Goal: Transaction & Acquisition: Purchase product/service

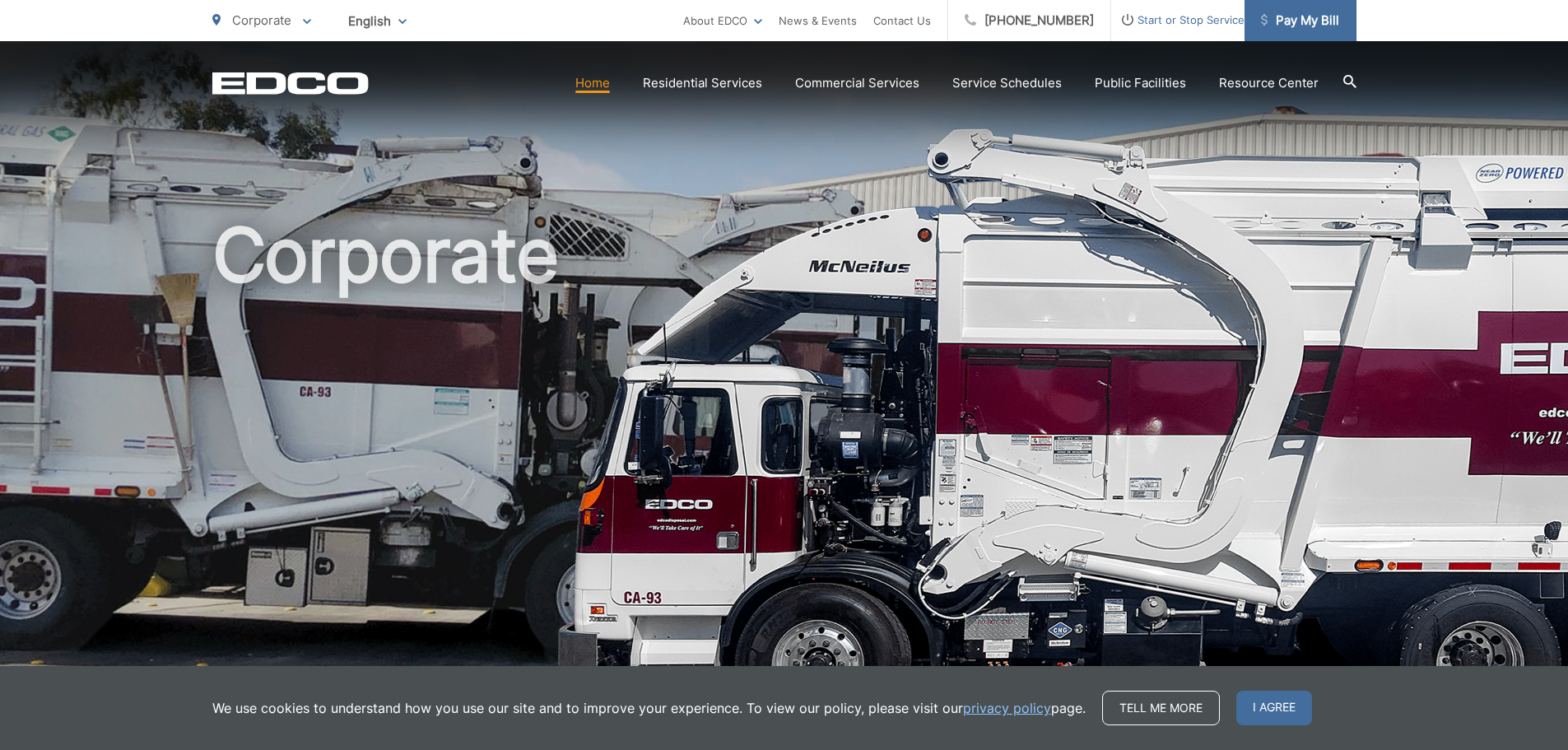
click at [1310, 19] on span "Pay My Bill" at bounding box center [1300, 20] width 79 height 20
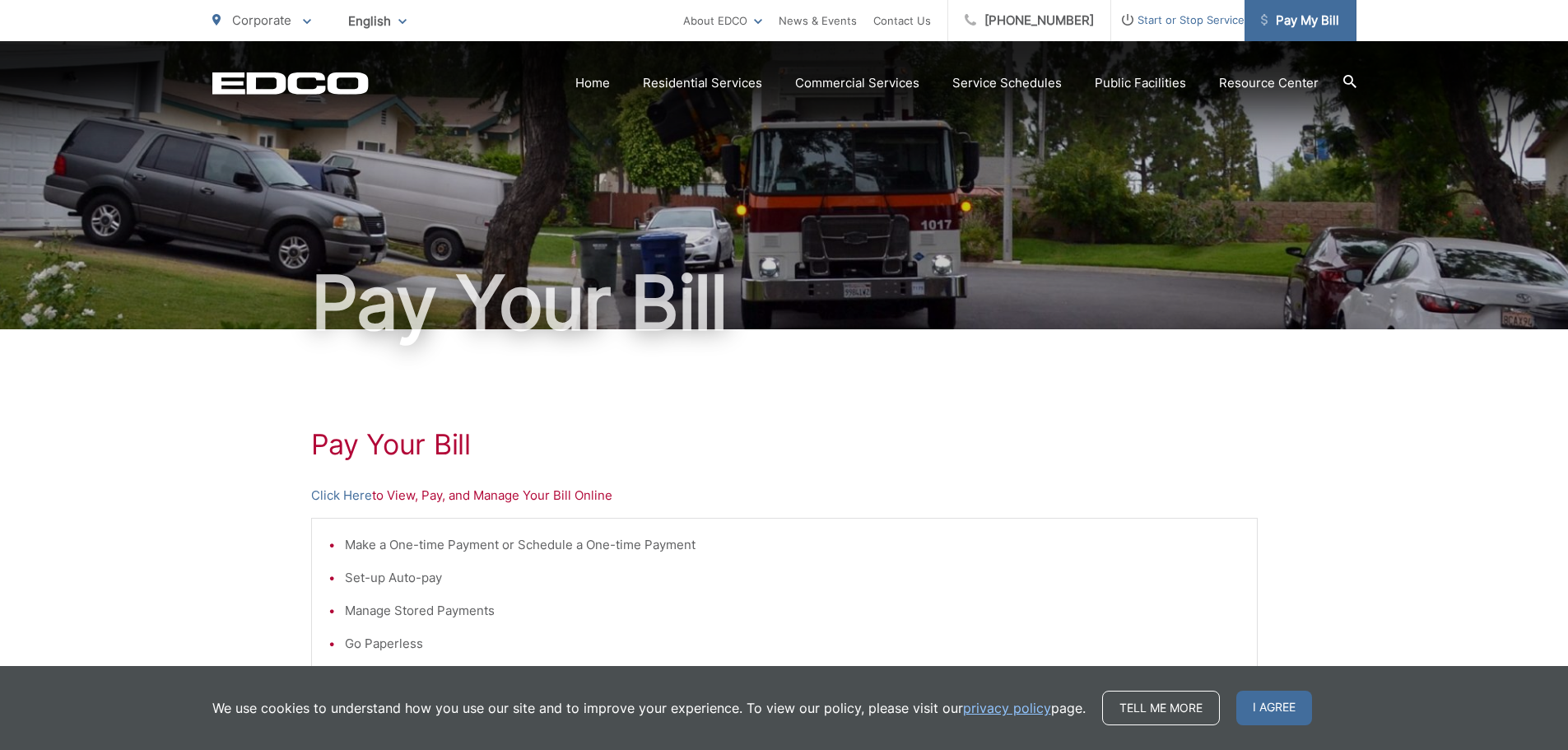
click at [1298, 15] on span "Pay My Bill" at bounding box center [1300, 20] width 79 height 20
click at [1279, 16] on span "Pay My Bill" at bounding box center [1300, 20] width 79 height 20
click at [345, 497] on link "Click Here" at bounding box center [341, 495] width 61 height 20
